Goal: Transaction & Acquisition: Purchase product/service

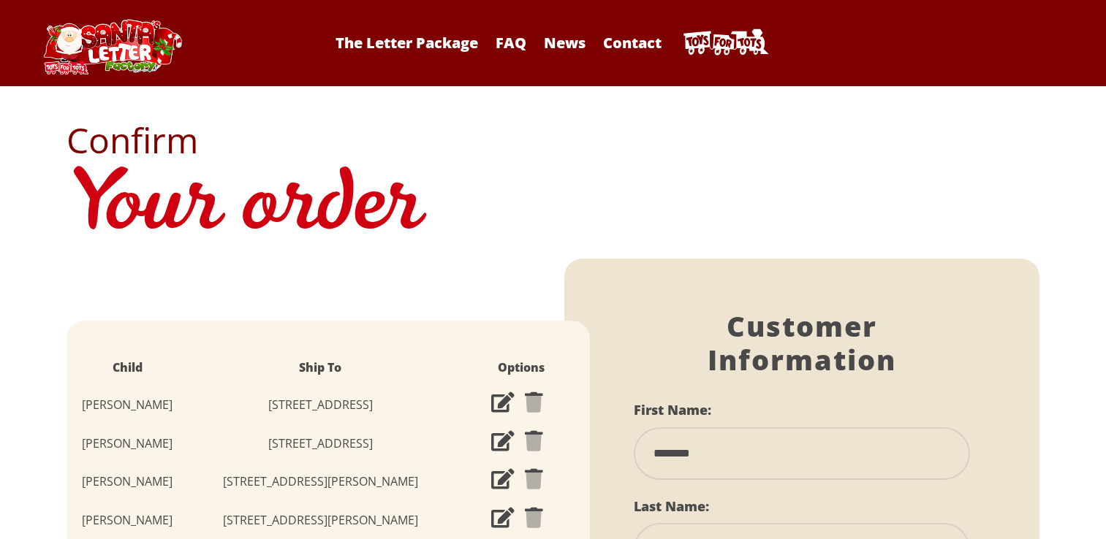
select select "**"
click at [618, 39] on link "Contact" at bounding box center [632, 43] width 73 height 20
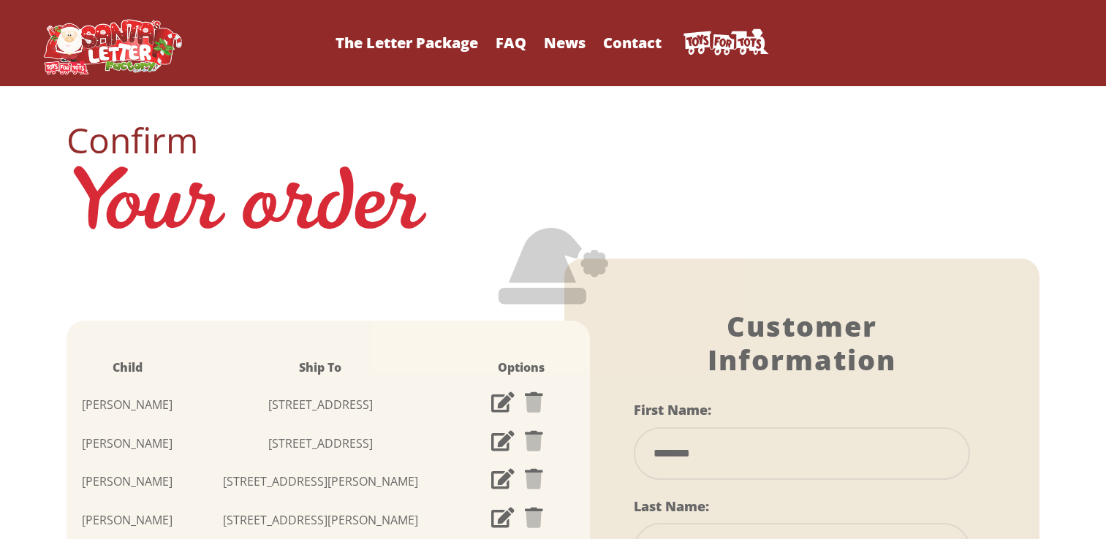
select select "**"
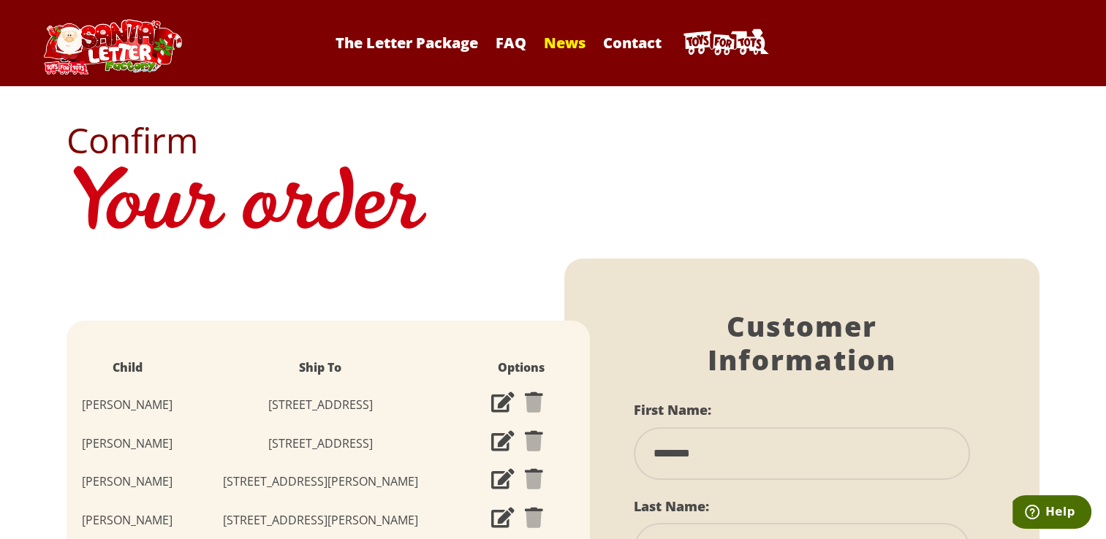
click at [558, 42] on link "News" at bounding box center [564, 43] width 56 height 20
